Goal: Information Seeking & Learning: Learn about a topic

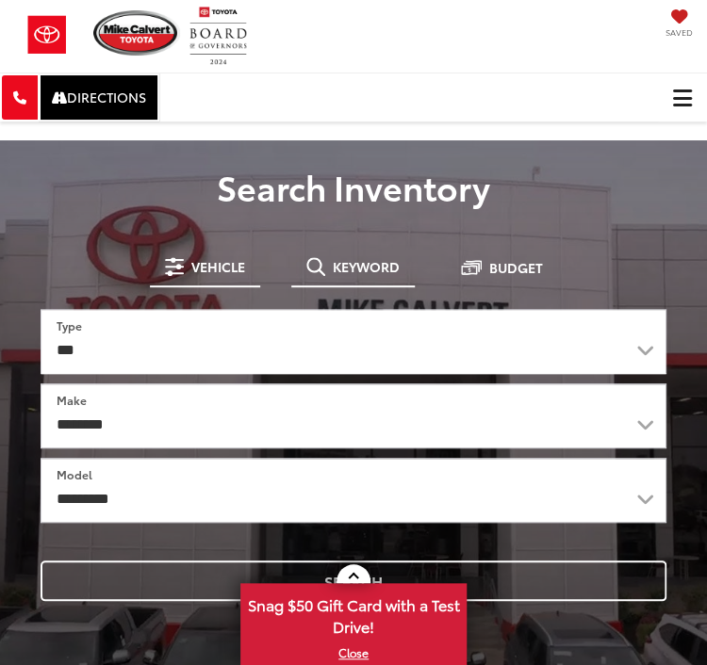
click at [340, 260] on span "Keyword" at bounding box center [366, 266] width 67 height 13
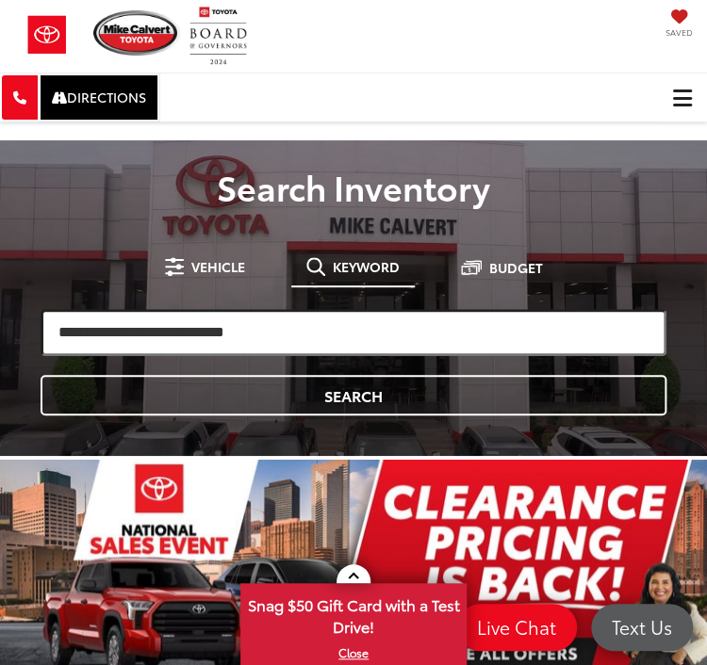
click at [305, 337] on input "search" at bounding box center [354, 332] width 626 height 47
click at [240, 309] on input "search" at bounding box center [354, 332] width 626 height 47
type input "******"
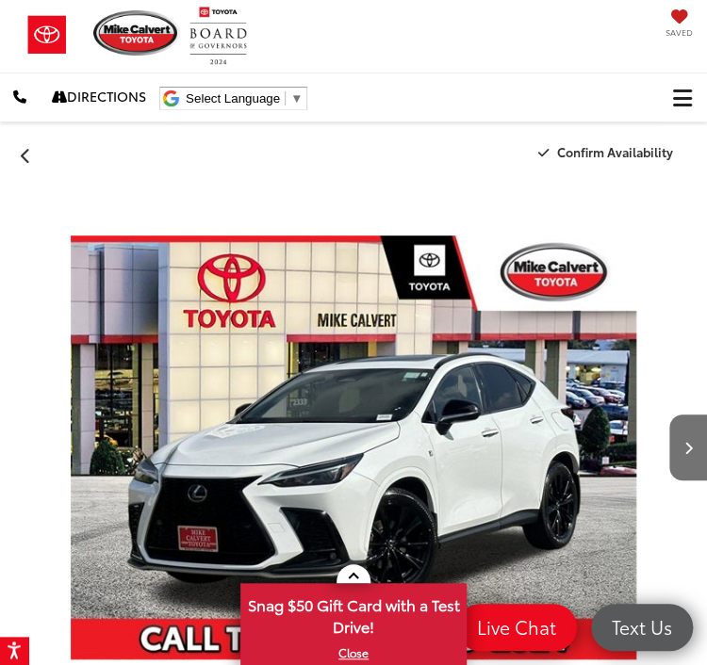
click at [433, 391] on img "2024 Lexus NX 350 F SPORT Handling 0" at bounding box center [353, 448] width 565 height 531
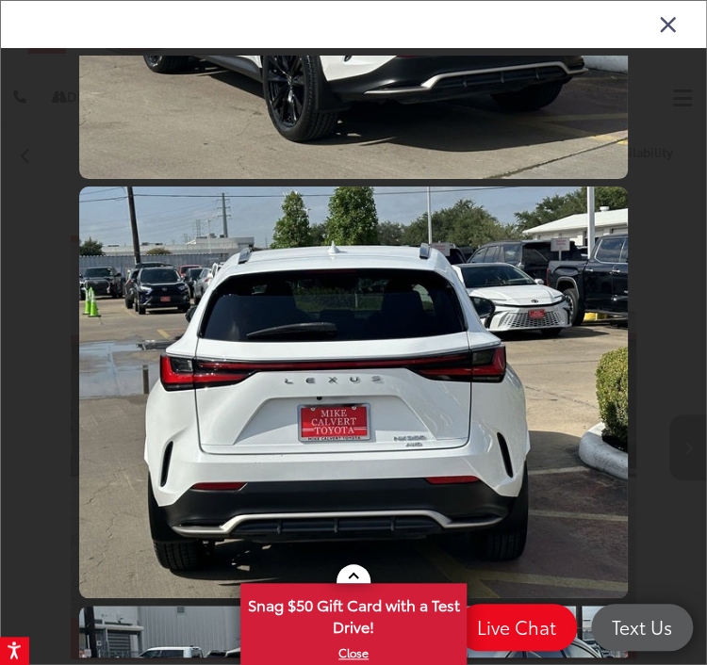
scroll to position [2111, 0]
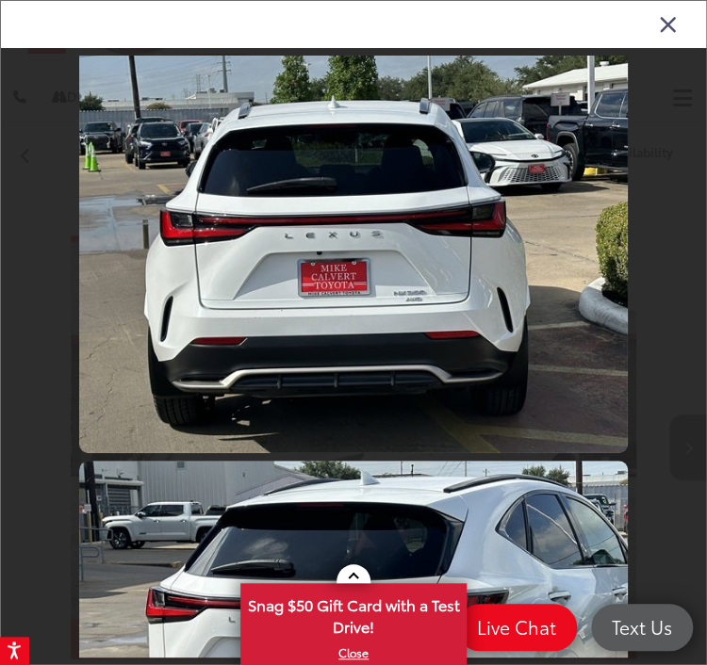
click at [671, 19] on icon "Close gallery" at bounding box center [668, 23] width 19 height 25
